Goal: Information Seeking & Learning: Learn about a topic

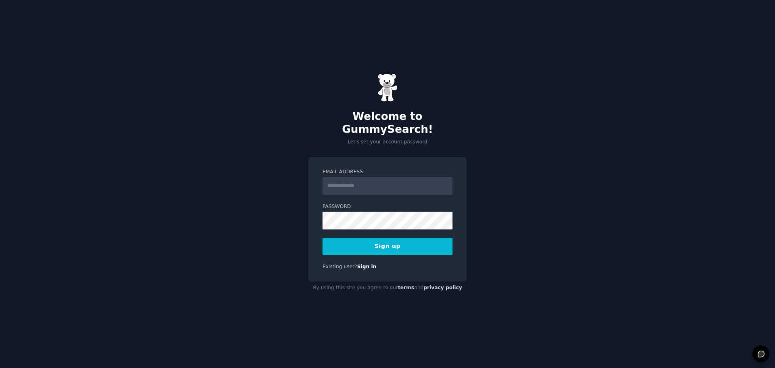
click at [337, 178] on input "Email Address" at bounding box center [387, 186] width 130 height 18
type input "**********"
click at [389, 238] on button "Sign up" at bounding box center [387, 246] width 130 height 17
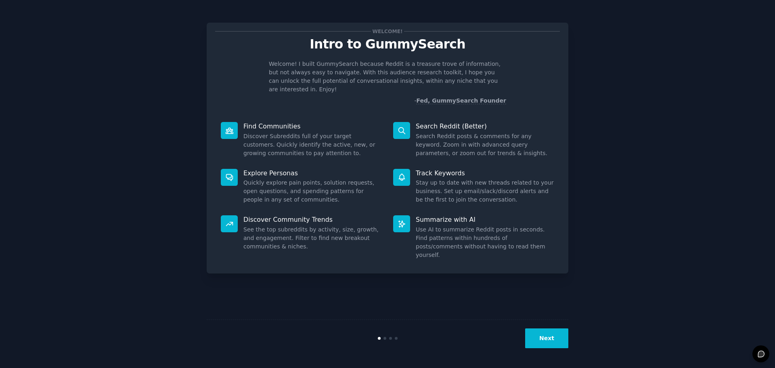
click at [547, 335] on button "Next" at bounding box center [546, 338] width 43 height 20
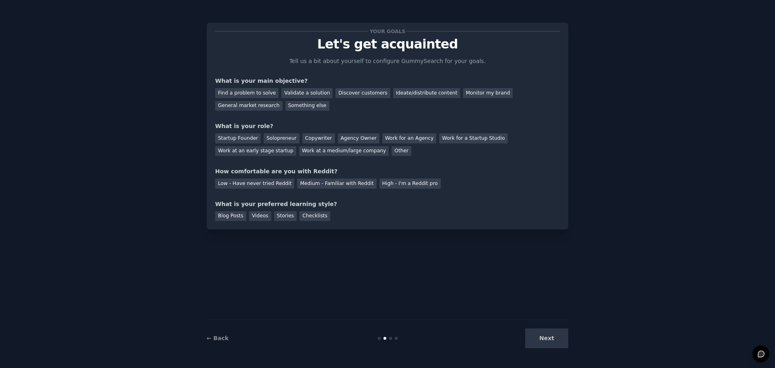
click at [549, 341] on div "Next" at bounding box center [508, 338] width 121 height 20
click at [546, 334] on div "Next" at bounding box center [508, 338] width 121 height 20
click at [283, 101] on div "General market research" at bounding box center [248, 106] width 67 height 10
click at [391, 149] on div "Other" at bounding box center [401, 151] width 20 height 10
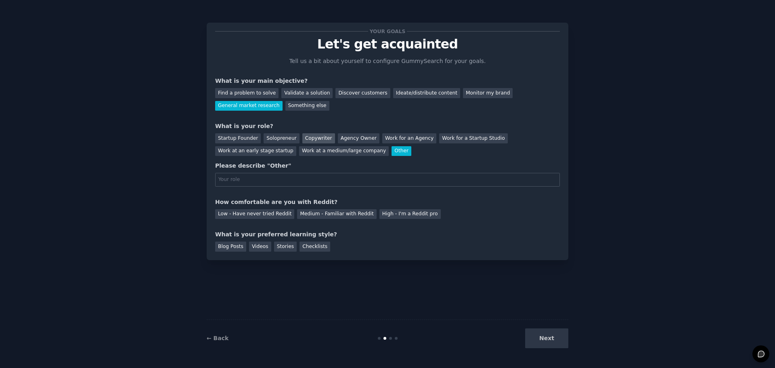
click at [310, 137] on div "Copywriter" at bounding box center [318, 138] width 33 height 10
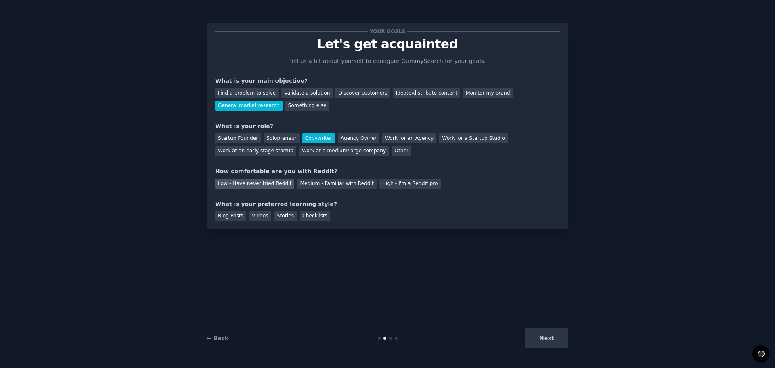
click at [253, 182] on div "Low - Have never tried Reddit" at bounding box center [254, 183] width 79 height 10
click at [278, 216] on div "Stories" at bounding box center [285, 216] width 23 height 10
click at [553, 337] on button "Next" at bounding box center [546, 338] width 43 height 20
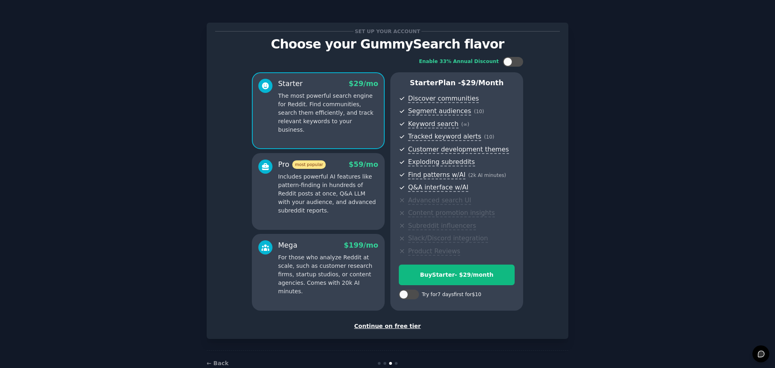
click at [377, 324] on div "Continue on free tier" at bounding box center [387, 326] width 345 height 8
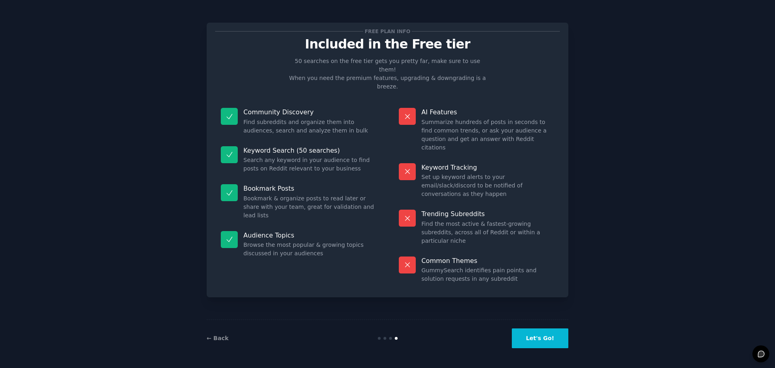
click at [546, 333] on button "Let's Go!" at bounding box center [540, 338] width 57 height 20
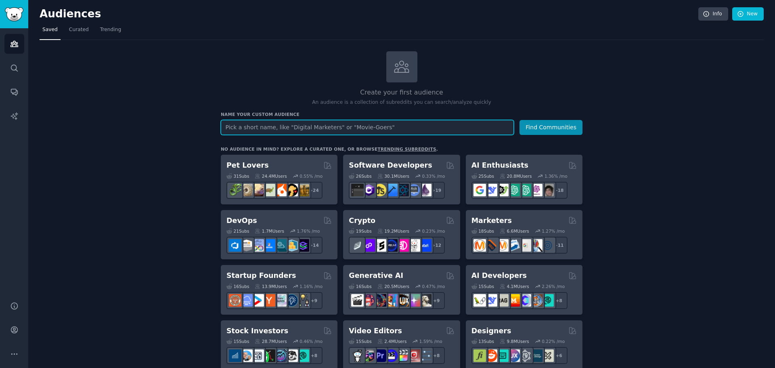
click at [302, 128] on input "text" at bounding box center [367, 127] width 293 height 15
paste input "Stories"
type input "Stories"
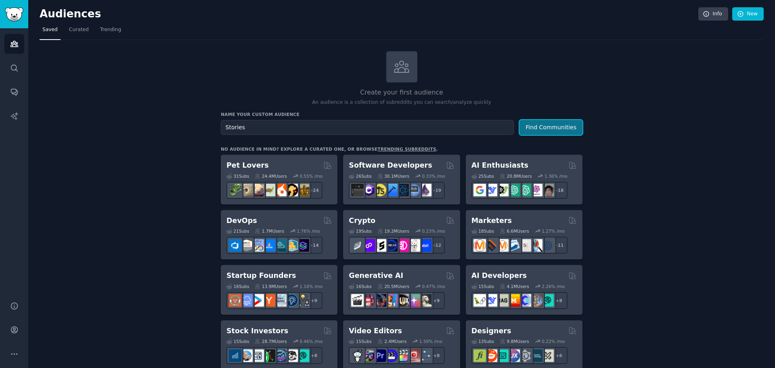
click at [538, 130] on button "Find Communities" at bounding box center [550, 127] width 63 height 15
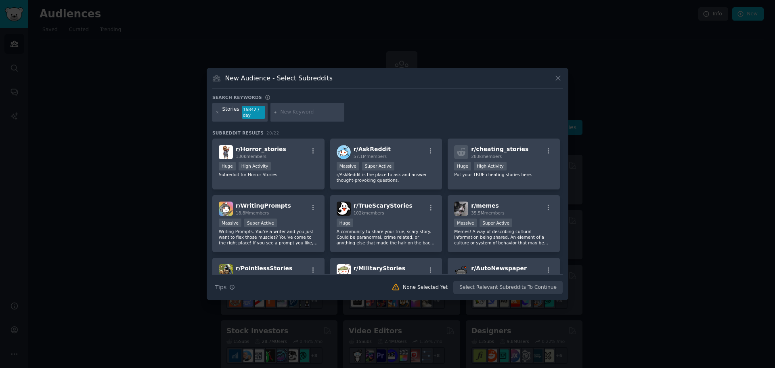
click at [303, 111] on input "text" at bounding box center [310, 112] width 61 height 7
click at [498, 285] on div "Search Tips Tips None Selected Yet Select Relevant Subreddits To Continue" at bounding box center [387, 284] width 350 height 20
click at [490, 289] on div "Search Tips Tips None Selected Yet Select Relevant Subreddits To Continue" at bounding box center [387, 284] width 350 height 20
click at [483, 282] on div "Search Tips Tips None Selected Yet Select Relevant Subreddits To Continue" at bounding box center [387, 284] width 350 height 20
click at [503, 289] on div "Search Tips Tips None Selected Yet Select Relevant Subreddits To Continue" at bounding box center [387, 284] width 350 height 20
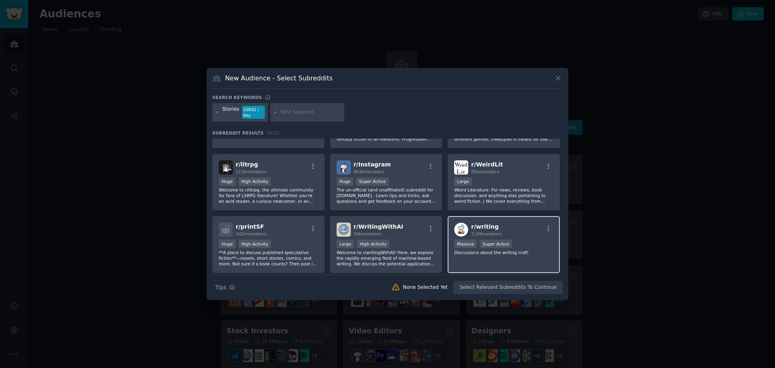
scroll to position [318, 0]
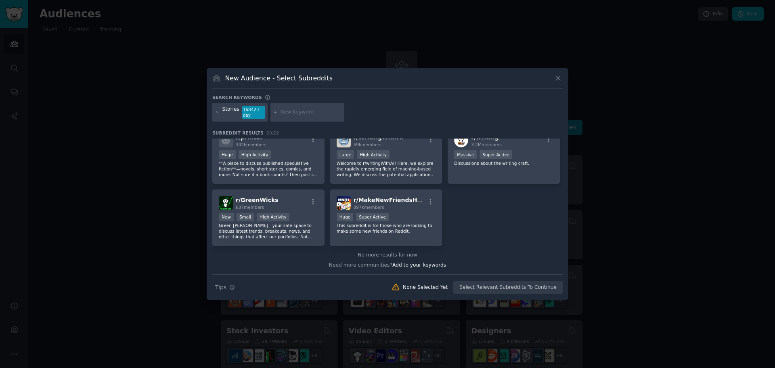
click at [494, 289] on div "Search Tips Tips None Selected Yet Select Relevant Subreddits To Continue" at bounding box center [387, 284] width 350 height 20
click at [231, 287] on icon "button" at bounding box center [232, 287] width 6 height 6
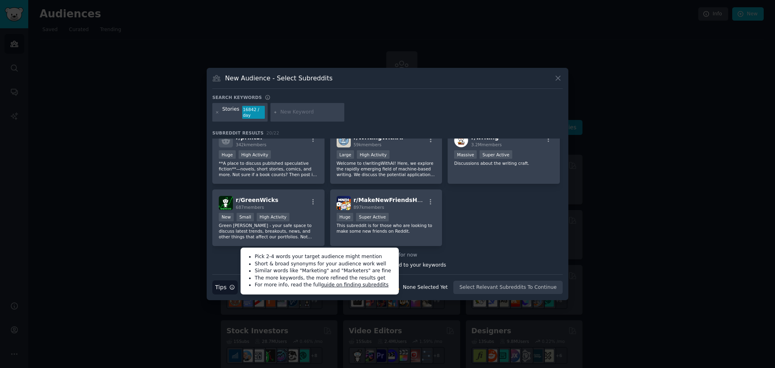
click at [237, 287] on div "Search Tips Tips Pick 2-4 words your target audience might mention Short & broa…" at bounding box center [387, 284] width 350 height 20
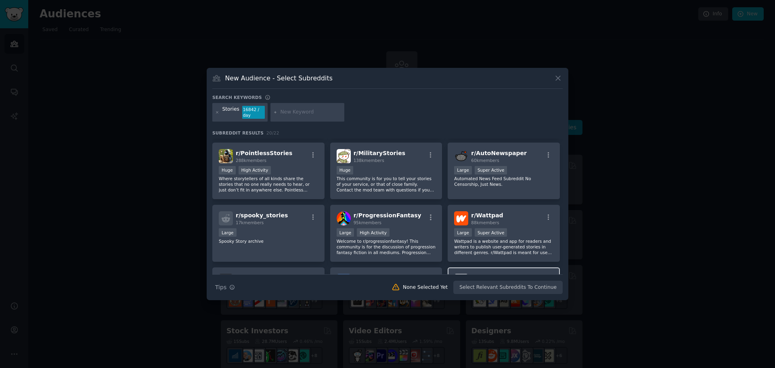
scroll to position [161, 0]
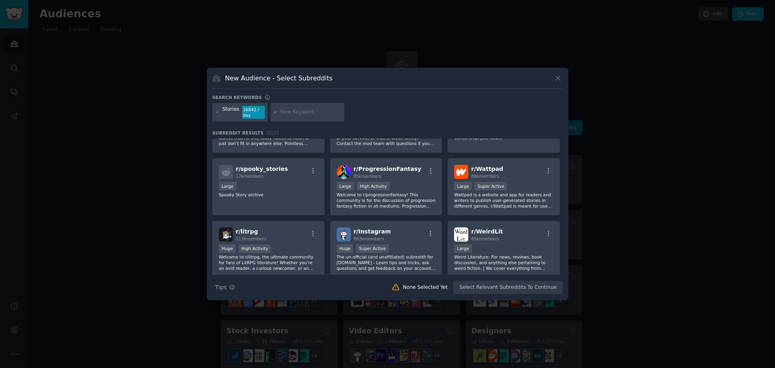
click at [515, 283] on div "Search Tips Tips None Selected Yet Select Relevant Subreddits To Continue" at bounding box center [387, 284] width 350 height 20
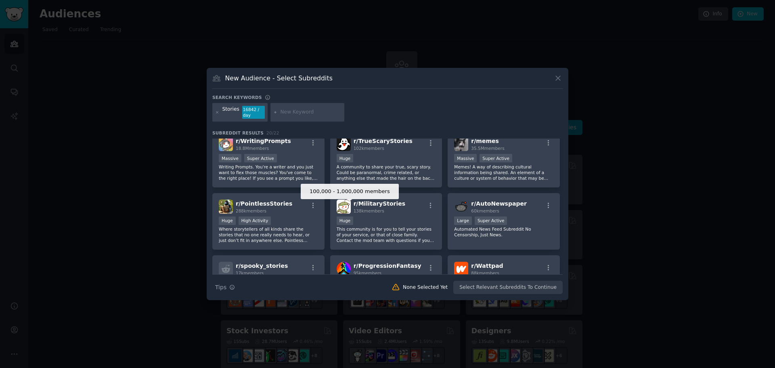
scroll to position [0, 0]
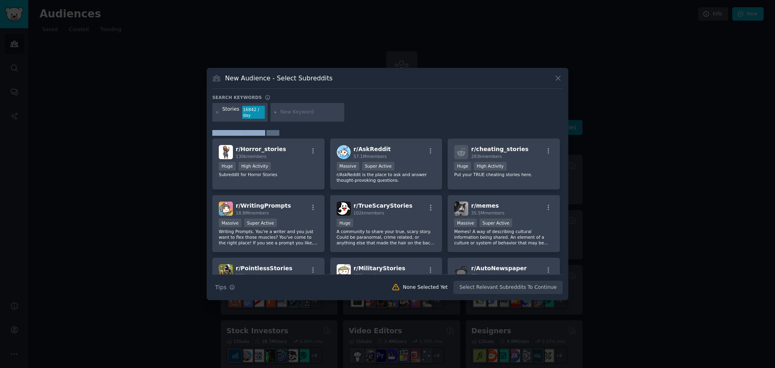
drag, startPoint x: 211, startPoint y: 131, endPoint x: 274, endPoint y: 132, distance: 62.6
click at [274, 132] on div "New Audience - Select Subreddits Search keywords Stories 16842 / day Subreddit …" at bounding box center [388, 184] width 362 height 232
copy h3 "Subreddit Results 20 / 22"
click at [312, 150] on icon "button" at bounding box center [313, 150] width 7 height 7
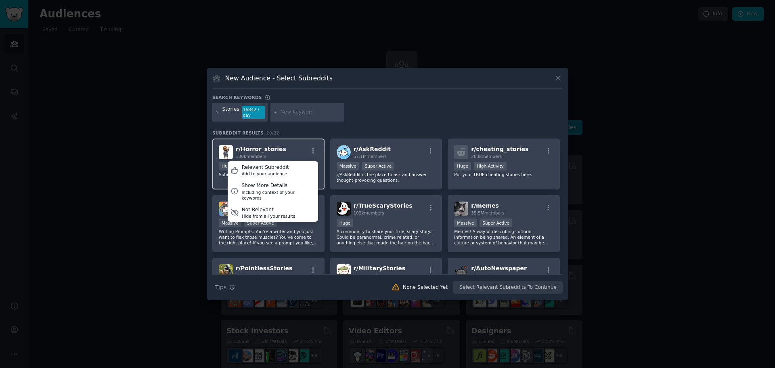
click at [287, 148] on div "r/ Horror_stories 130k members Relevant Subreddit Add to your audience Show Mor…" at bounding box center [268, 152] width 99 height 14
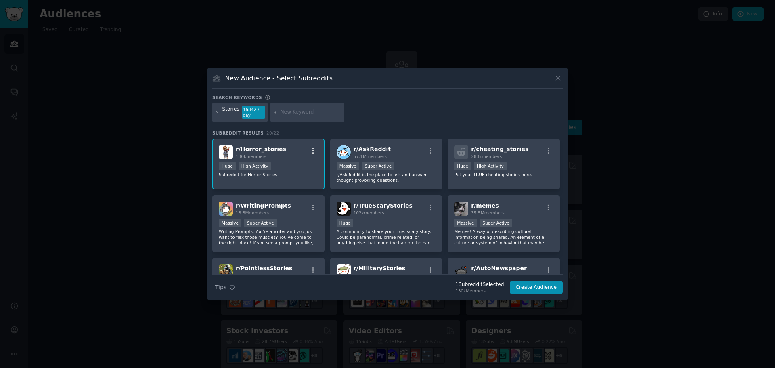
click at [311, 153] on icon "button" at bounding box center [313, 150] width 7 height 7
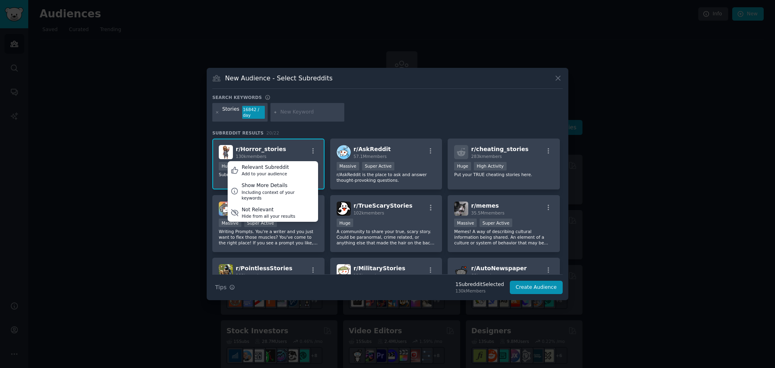
click at [291, 150] on div "r/ Horror_stories 130k members Relevant Subreddit Add to your audience Show Mor…" at bounding box center [268, 152] width 99 height 14
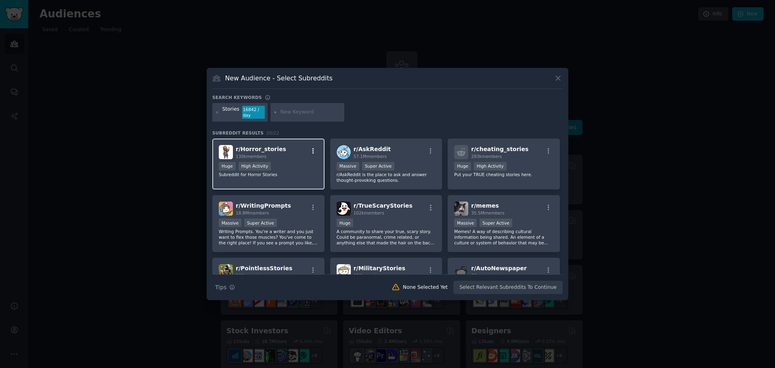
click at [312, 150] on icon "button" at bounding box center [313, 150] width 7 height 7
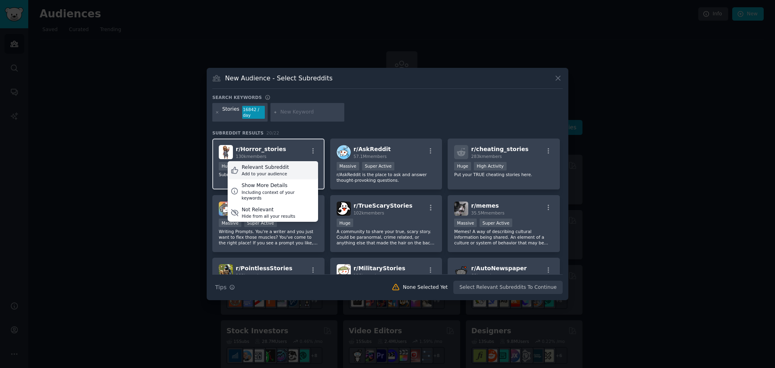
click at [288, 170] on div "Relevant Subreddit Add to your audience" at bounding box center [273, 170] width 90 height 19
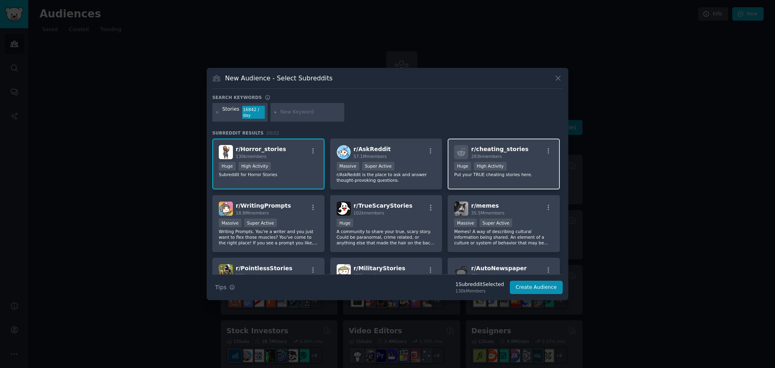
click at [521, 164] on div ">= 80th percentile for submissions / day Huge High Activity" at bounding box center [503, 167] width 99 height 10
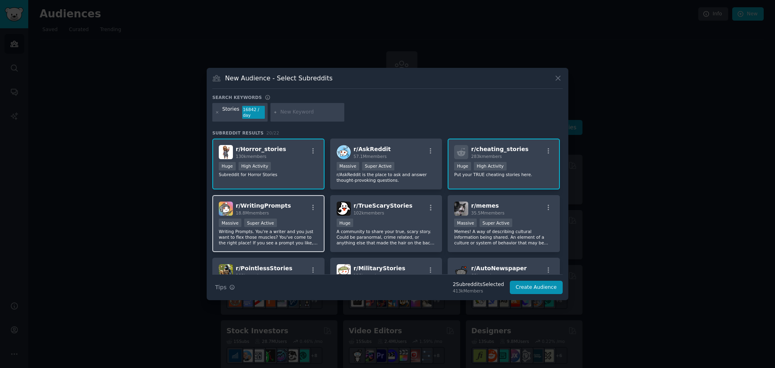
click at [291, 216] on div "r/ WritingPrompts 18.8M members >= 95th percentile for submissions / day Massiv…" at bounding box center [268, 223] width 112 height 57
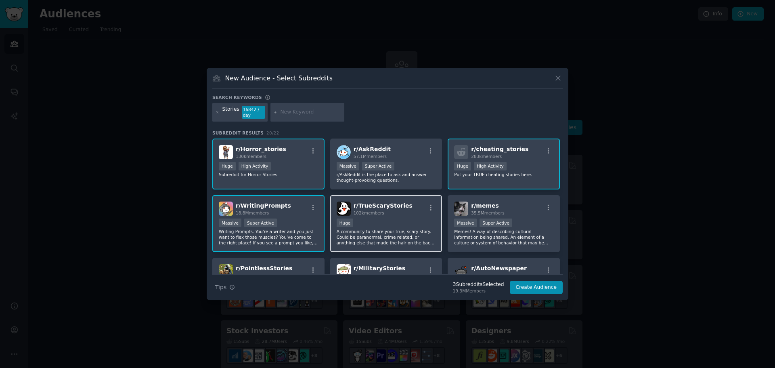
click at [412, 216] on div "r/ TrueScaryStories 102k members Huge A community to share your true, scary sto…" at bounding box center [386, 223] width 112 height 57
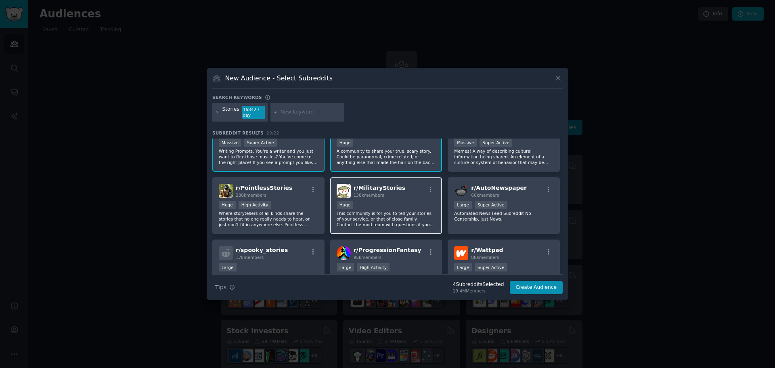
scroll to position [81, 0]
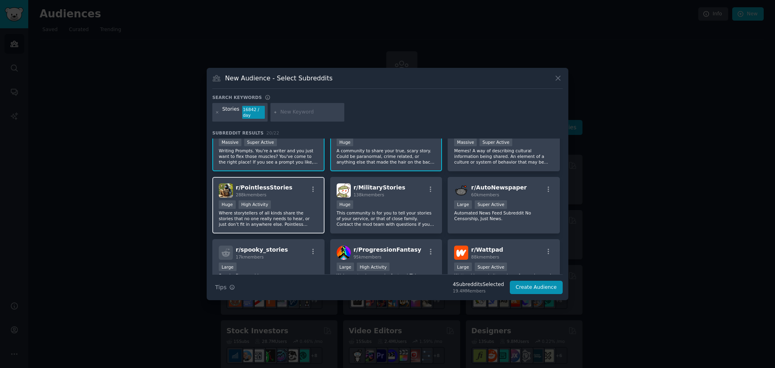
click at [296, 191] on div "r/ PointlessStories 288k members" at bounding box center [268, 190] width 99 height 14
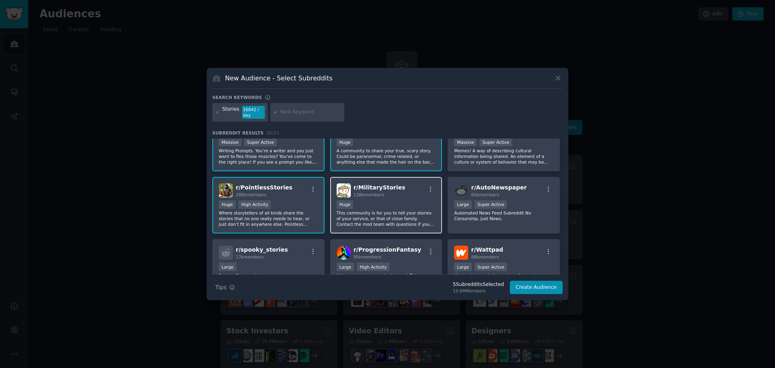
click at [410, 200] on div "Huge" at bounding box center [386, 205] width 99 height 10
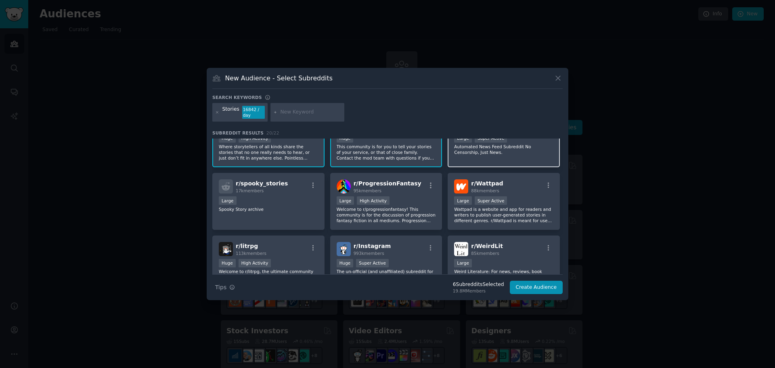
scroll to position [161, 0]
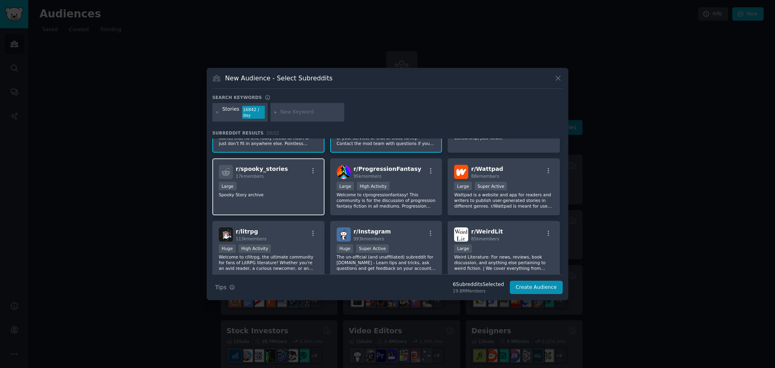
click at [298, 194] on p "Spooky Story archive" at bounding box center [268, 195] width 99 height 6
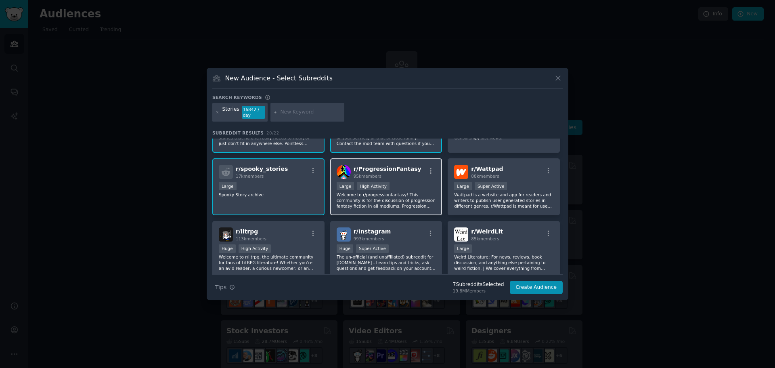
click at [422, 180] on div "r/ ProgressionFantasy 95k members >= 80th percentile for submissions / day Larg…" at bounding box center [386, 186] width 112 height 57
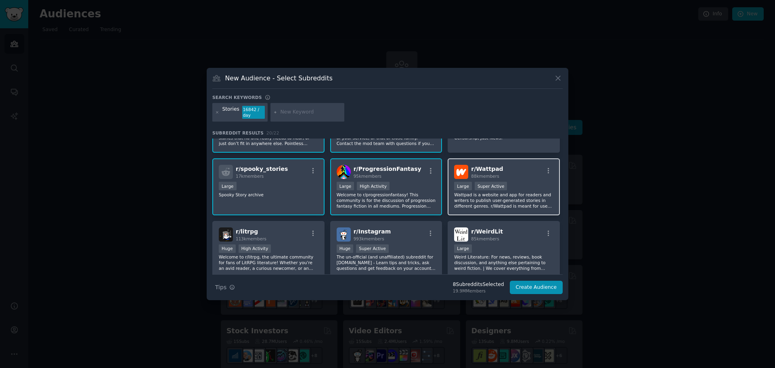
click at [518, 177] on div "r/ Wattpad 88k members" at bounding box center [503, 172] width 99 height 14
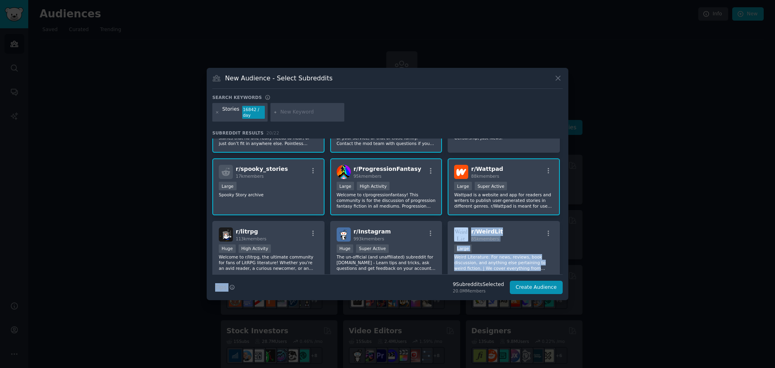
scroll to position [318, 0]
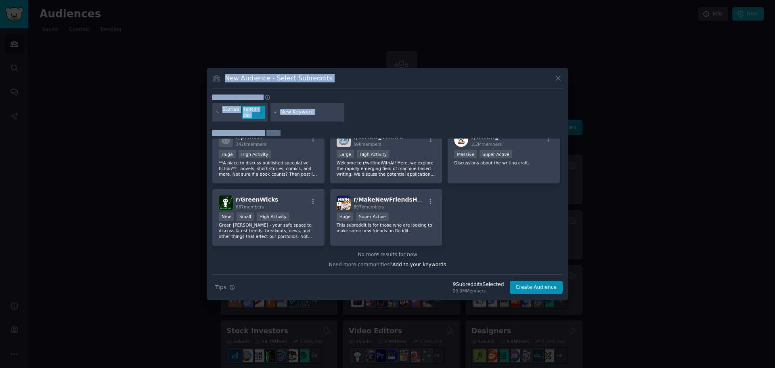
drag, startPoint x: 442, startPoint y: 268, endPoint x: 574, endPoint y: 317, distance: 141.0
click at [574, 317] on div "​ New Audience - Select Subreddits Search keywords Stories 16842 / day Subreddi…" at bounding box center [387, 184] width 769 height 368
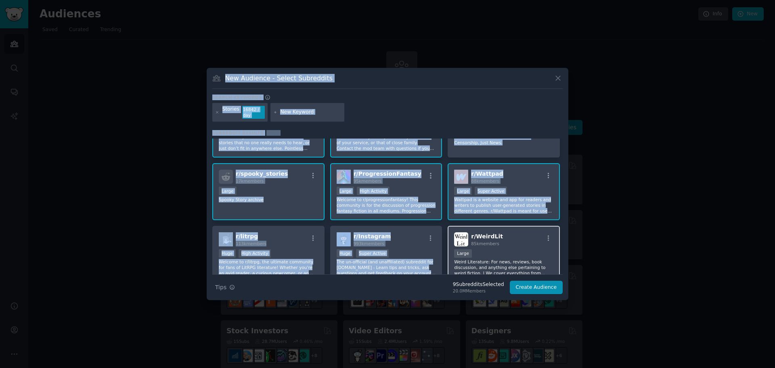
scroll to position [318, 0]
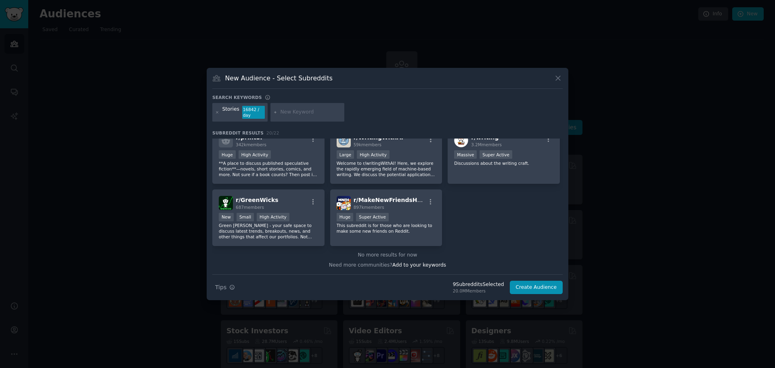
click at [473, 232] on div "r/ Horror_stories 130k members >= 80th percentile for submissions / day Huge Hi…" at bounding box center [387, 33] width 350 height 425
click at [544, 287] on button "Create Audience" at bounding box center [536, 288] width 53 height 14
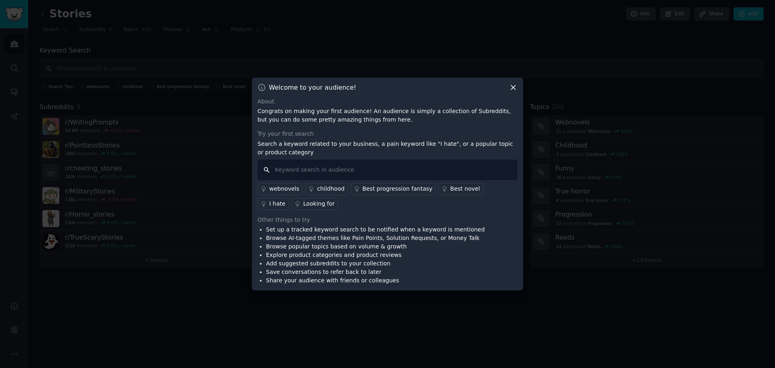
click at [356, 168] on input "text" at bounding box center [387, 169] width 260 height 21
paste input "cheating"
type input "cheating"
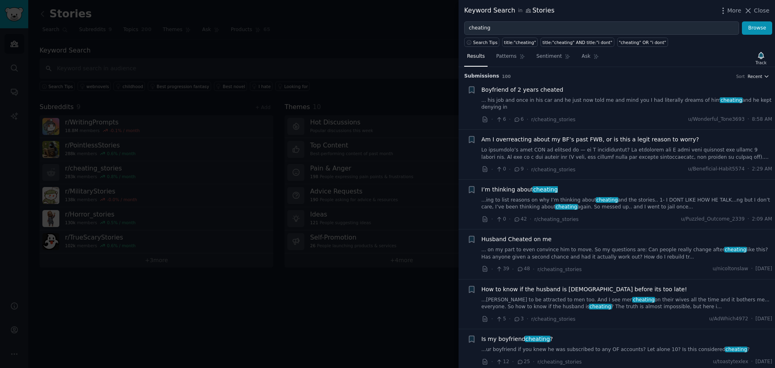
click at [764, 77] on icon "button" at bounding box center [767, 76] width 6 height 6
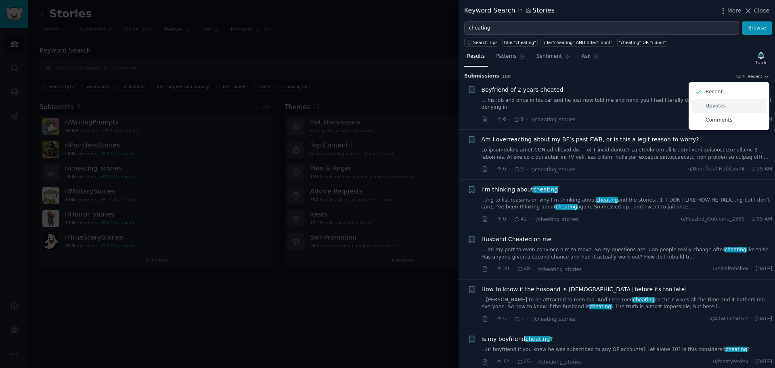
click at [708, 107] on p "Upvotes" at bounding box center [715, 106] width 20 height 7
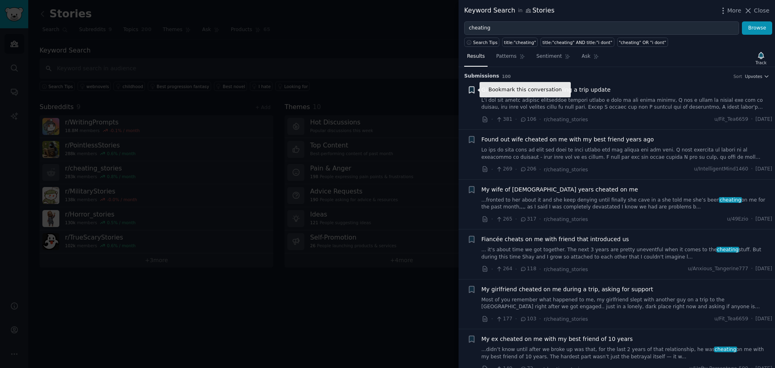
click at [473, 89] on icon "button" at bounding box center [471, 89] width 5 height 6
click at [518, 98] on input "text" at bounding box center [534, 100] width 80 height 11
paste input "Cheating"
type input "Cheating"
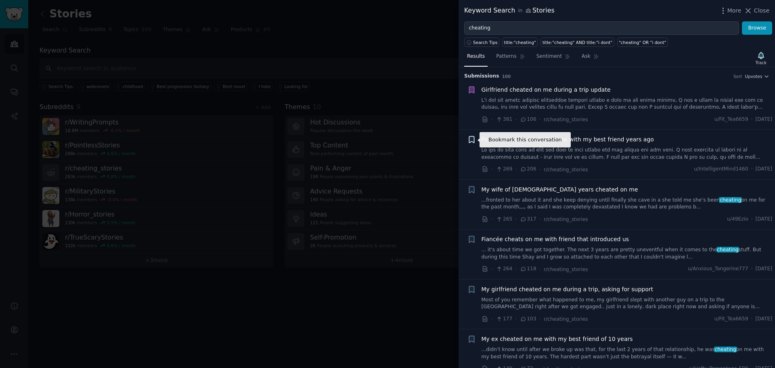
click at [471, 139] on icon "button" at bounding box center [471, 139] width 5 height 6
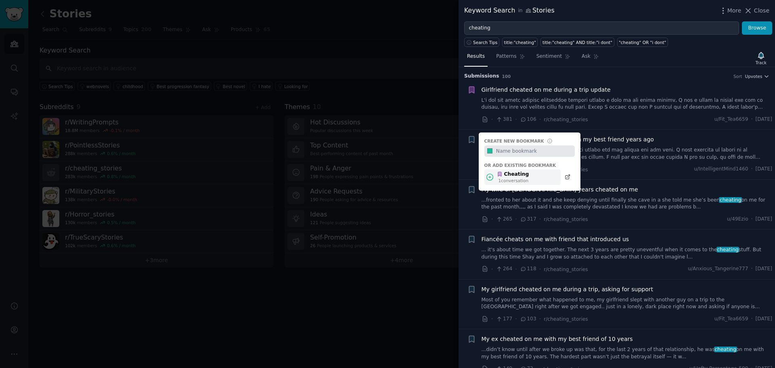
click at [513, 177] on div "Cheating" at bounding box center [513, 174] width 32 height 7
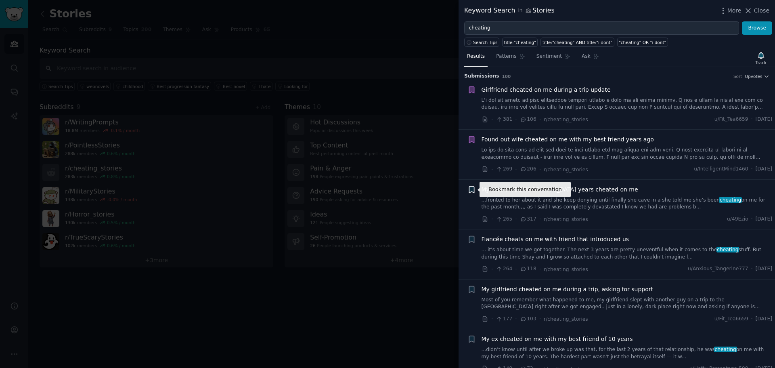
click at [473, 189] on icon "button" at bounding box center [471, 189] width 5 height 6
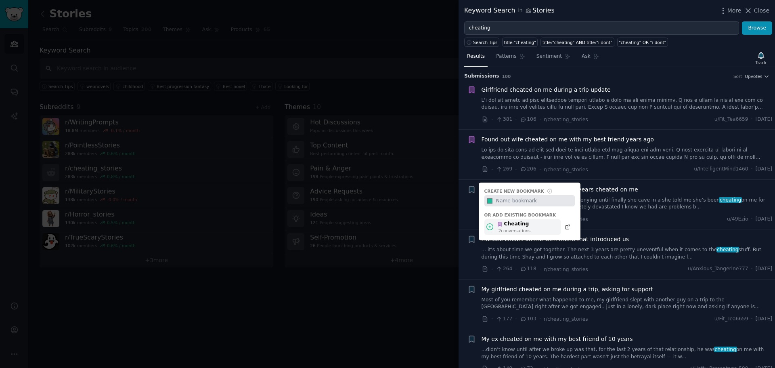
click at [518, 225] on div "Cheating" at bounding box center [514, 223] width 34 height 7
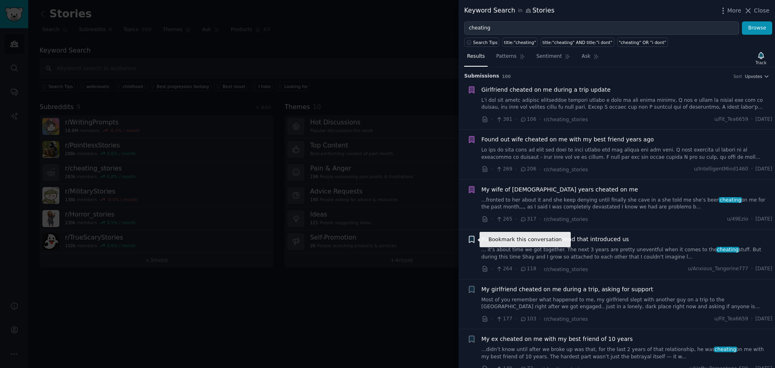
click at [471, 240] on icon "button" at bounding box center [471, 239] width 5 height 6
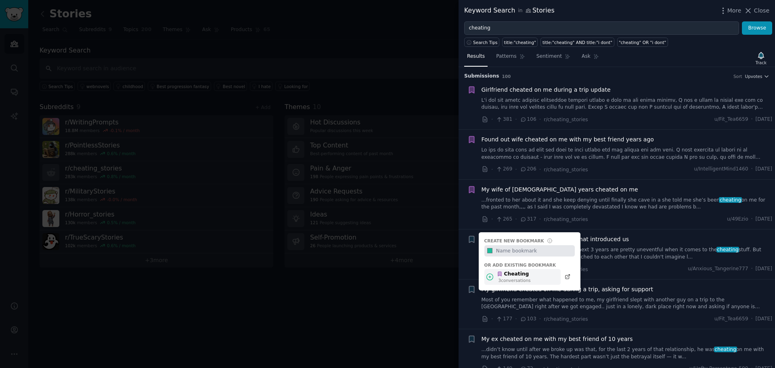
click at [504, 277] on div "Cheating" at bounding box center [514, 273] width 34 height 7
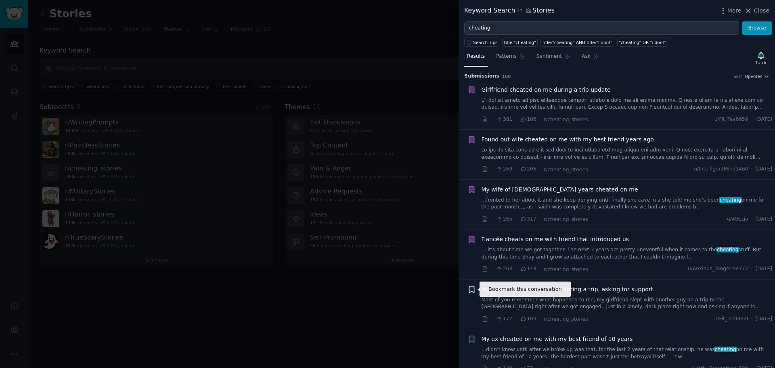
click at [473, 291] on icon "button" at bounding box center [471, 289] width 5 height 6
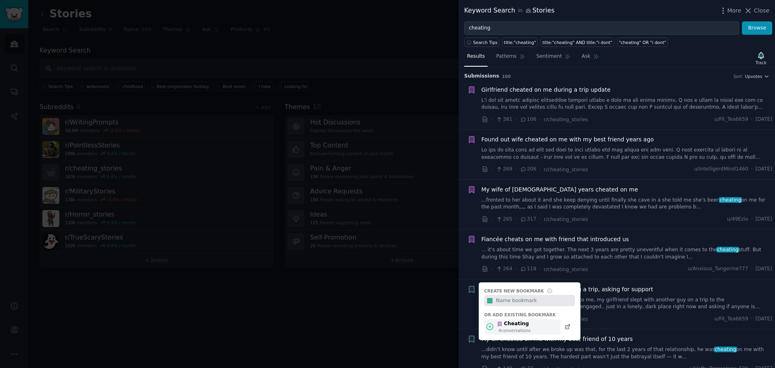
click at [511, 326] on div "Cheating" at bounding box center [514, 323] width 34 height 7
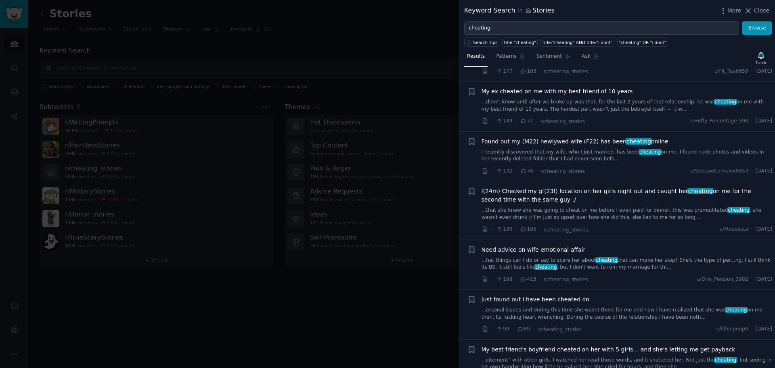
scroll to position [260, 0]
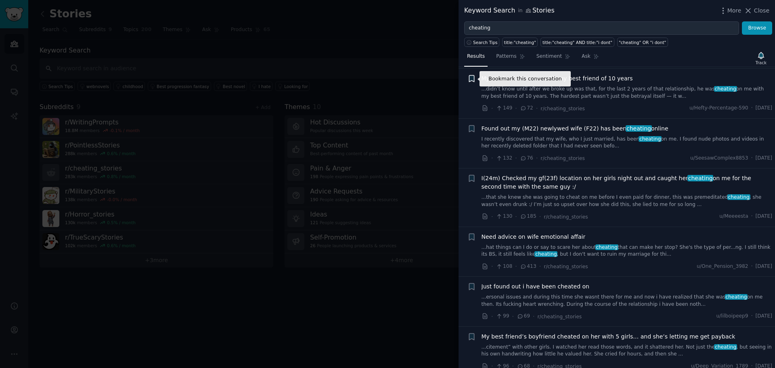
click at [470, 80] on icon "button" at bounding box center [471, 78] width 5 height 6
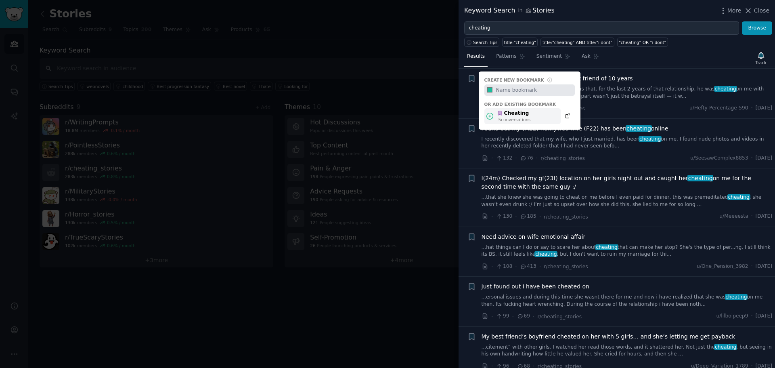
click at [502, 117] on div "5 conversation s" at bounding box center [514, 120] width 32 height 6
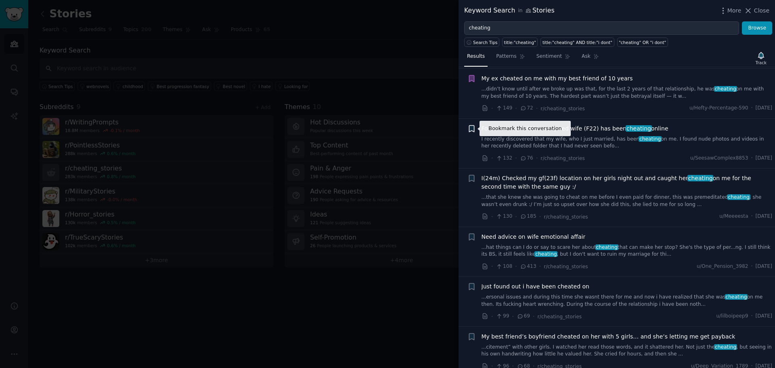
click at [471, 129] on icon "button" at bounding box center [471, 128] width 5 height 6
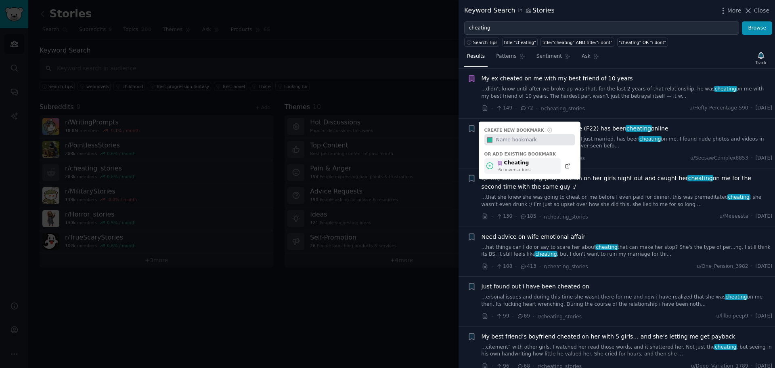
click at [506, 165] on div "Cheating" at bounding box center [514, 162] width 34 height 7
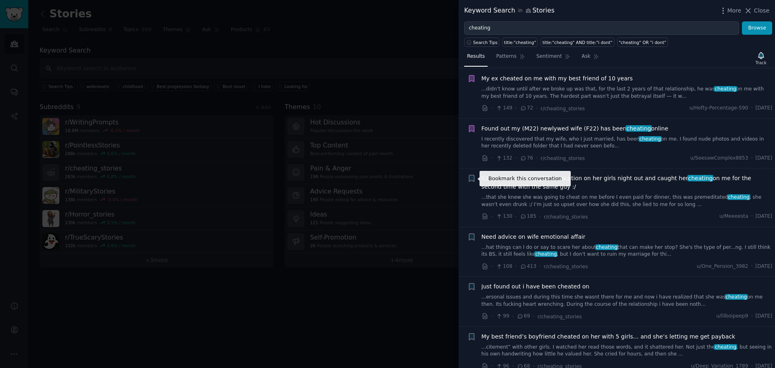
click at [471, 179] on icon "button" at bounding box center [471, 178] width 5 height 6
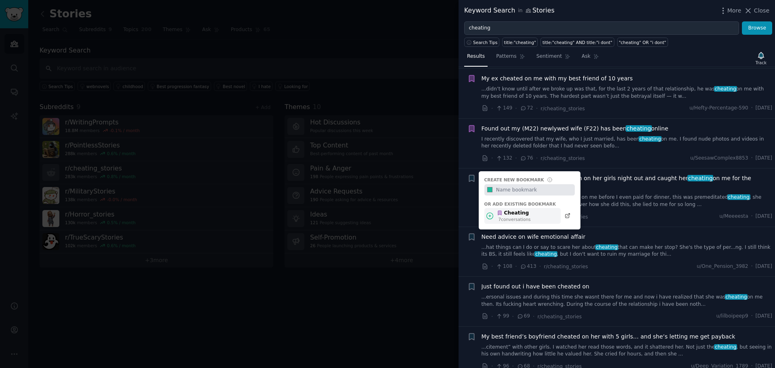
click at [509, 218] on div "7 conversation s" at bounding box center [514, 219] width 32 height 6
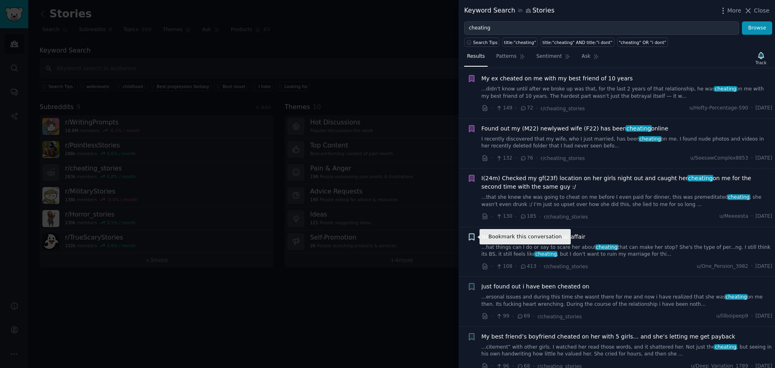
click at [471, 236] on icon "button" at bounding box center [471, 236] width 5 height 6
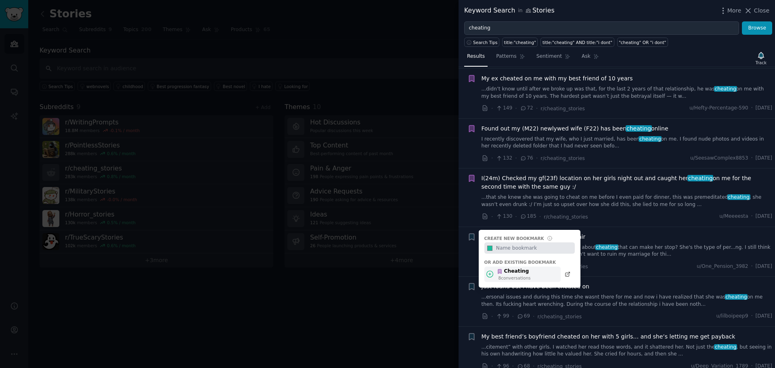
click at [518, 272] on div "Cheating" at bounding box center [514, 271] width 34 height 7
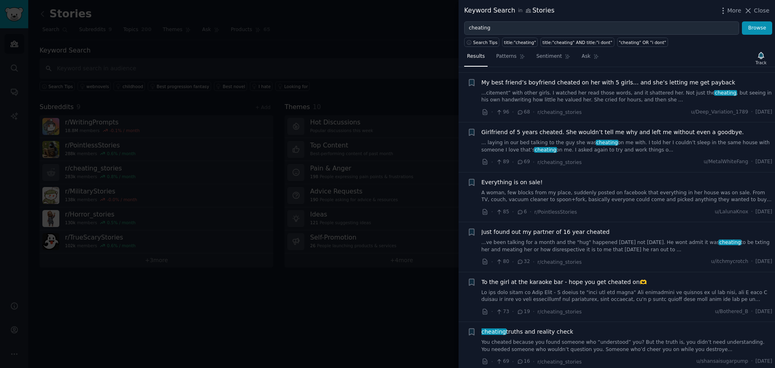
scroll to position [515, 0]
click at [471, 79] on icon "button" at bounding box center [471, 82] width 5 height 6
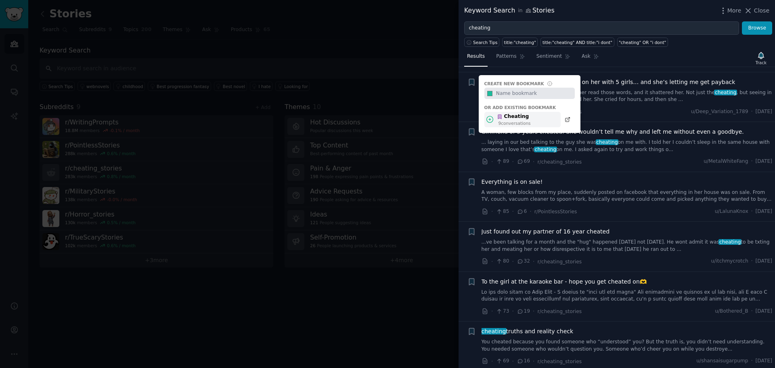
click at [500, 118] on icon at bounding box center [500, 117] width 6 height 6
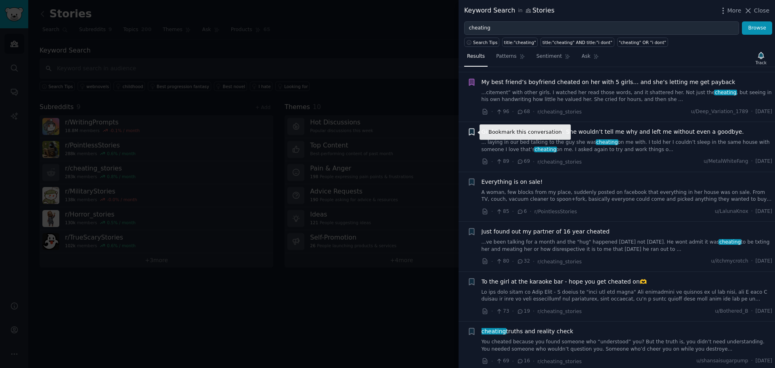
click at [471, 132] on icon "button" at bounding box center [471, 132] width 5 height 6
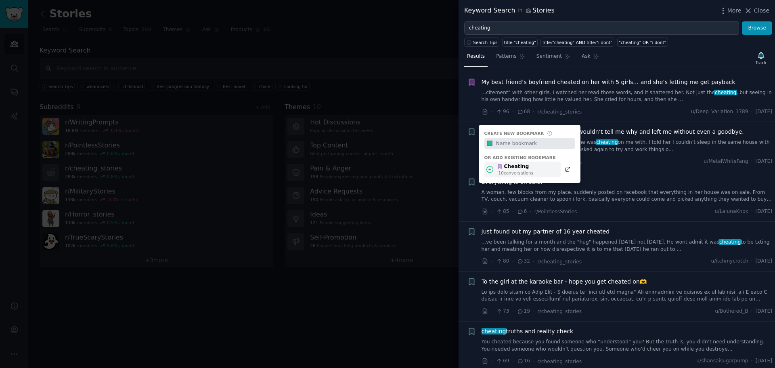
click at [513, 172] on div "10 conversation s" at bounding box center [515, 173] width 35 height 6
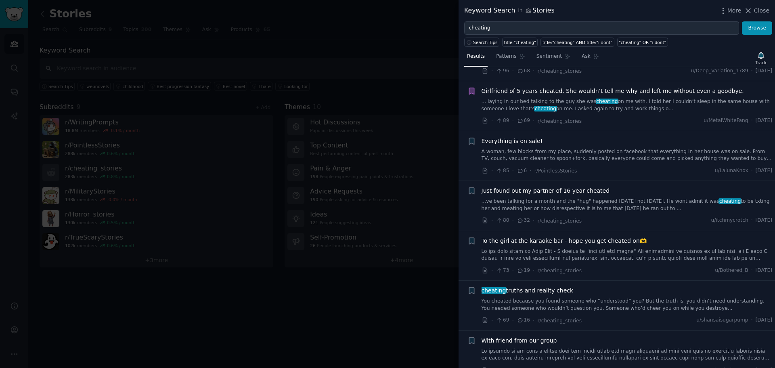
scroll to position [555, 0]
click at [469, 190] on icon "button" at bounding box center [471, 191] width 5 height 6
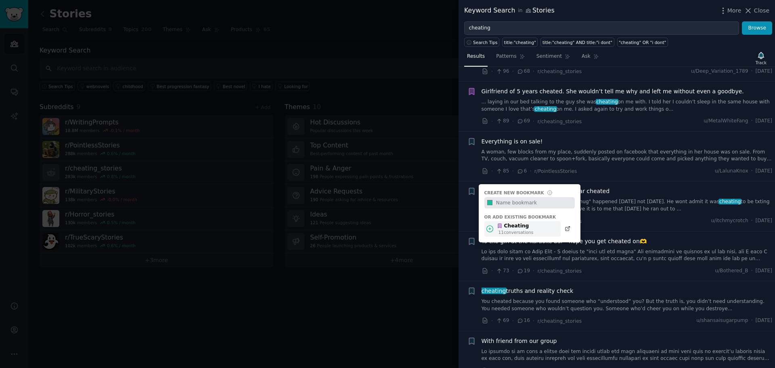
click at [510, 230] on div "11 conversation s" at bounding box center [515, 232] width 35 height 6
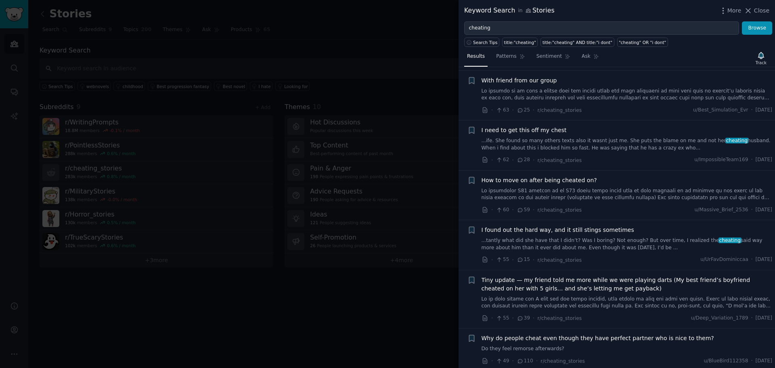
scroll to position [822, 0]
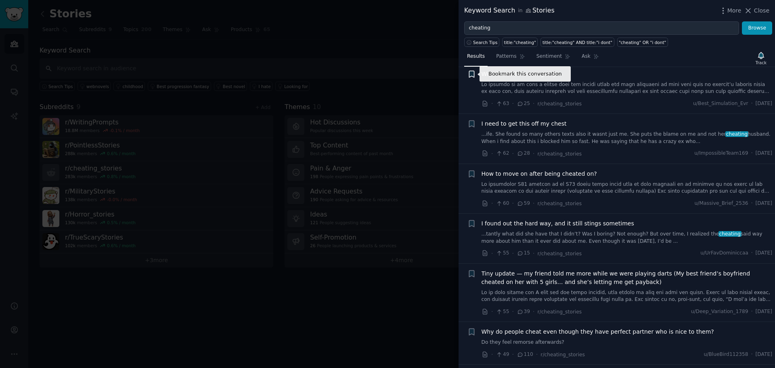
click at [470, 77] on icon "button" at bounding box center [471, 74] width 8 height 8
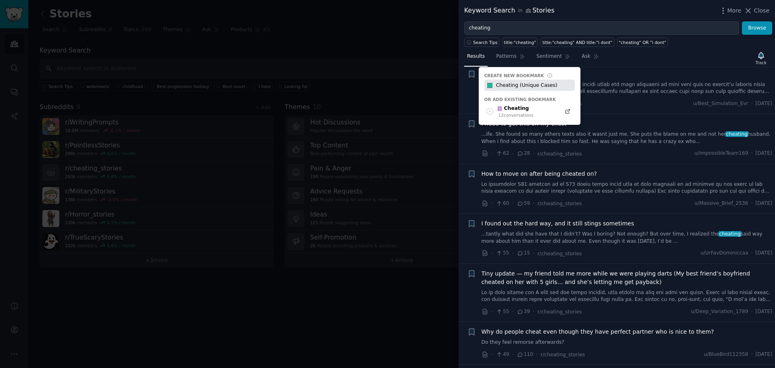
type input "Cheating (Unique Cases)"
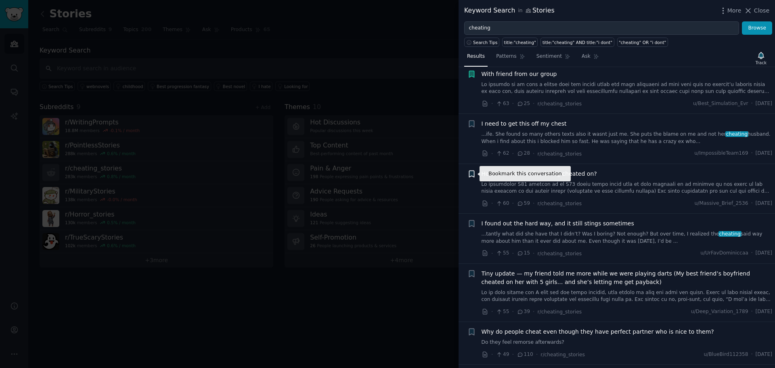
click at [472, 174] on icon "button" at bounding box center [471, 173] width 5 height 6
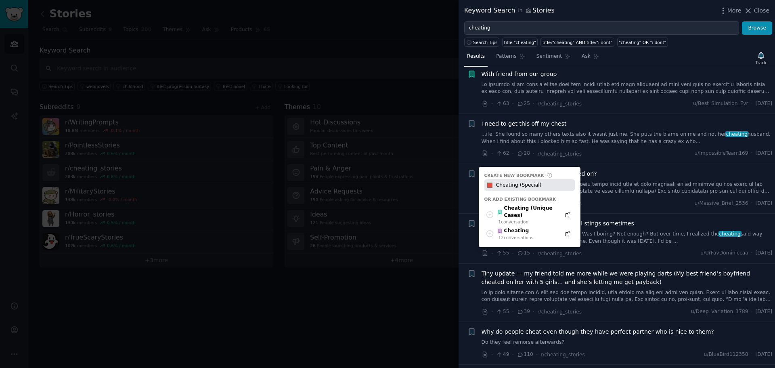
type input "Cheating (Special)"
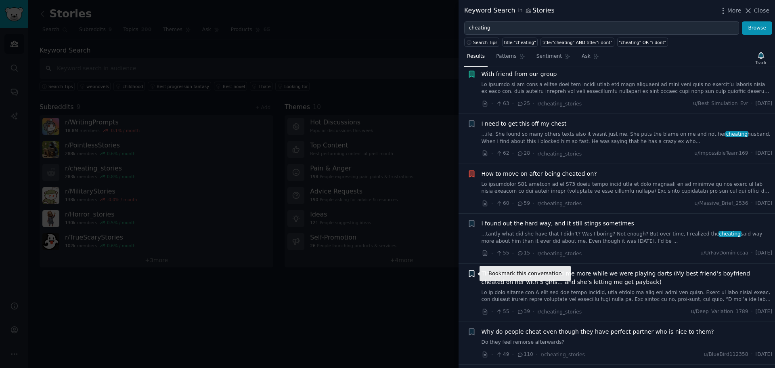
click at [472, 271] on icon "button" at bounding box center [471, 273] width 5 height 6
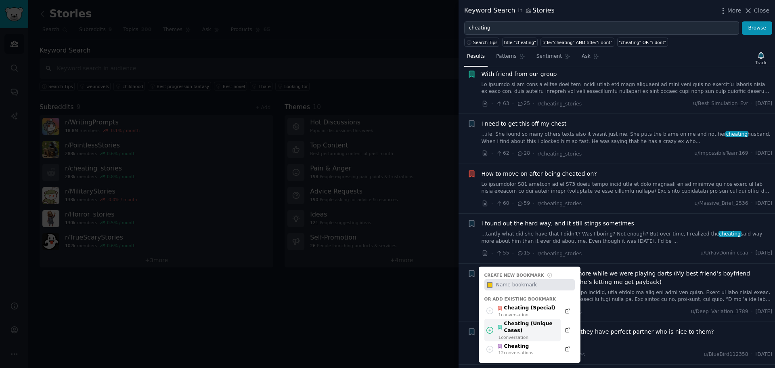
click at [526, 327] on div "Cheating (Unique Cases)" at bounding box center [526, 327] width 59 height 14
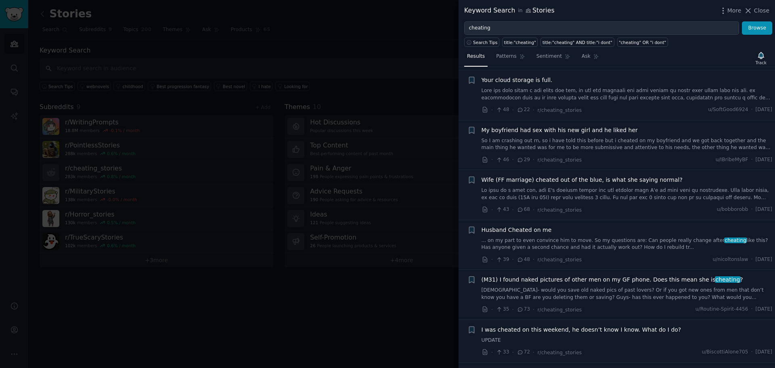
scroll to position [1122, 0]
